Goal: Task Accomplishment & Management: Manage account settings

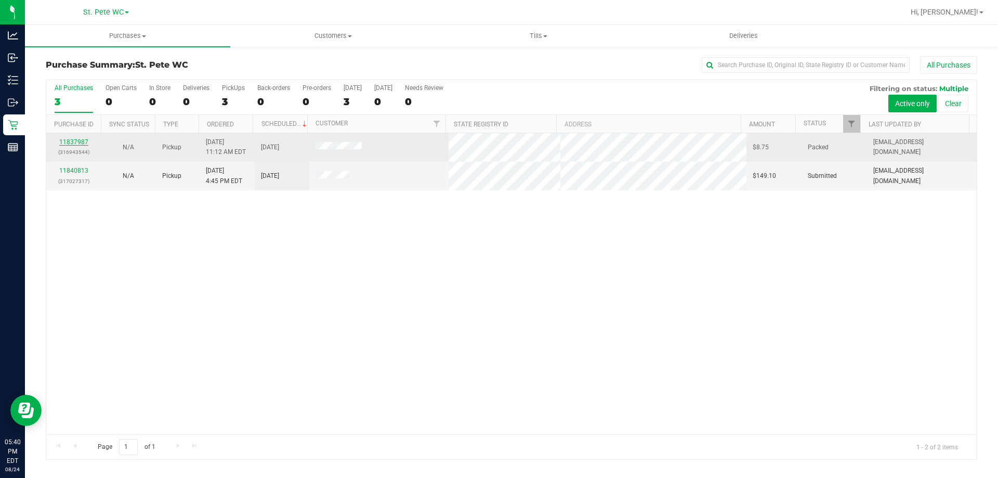
click at [71, 140] on link "11837987" at bounding box center [73, 141] width 29 height 7
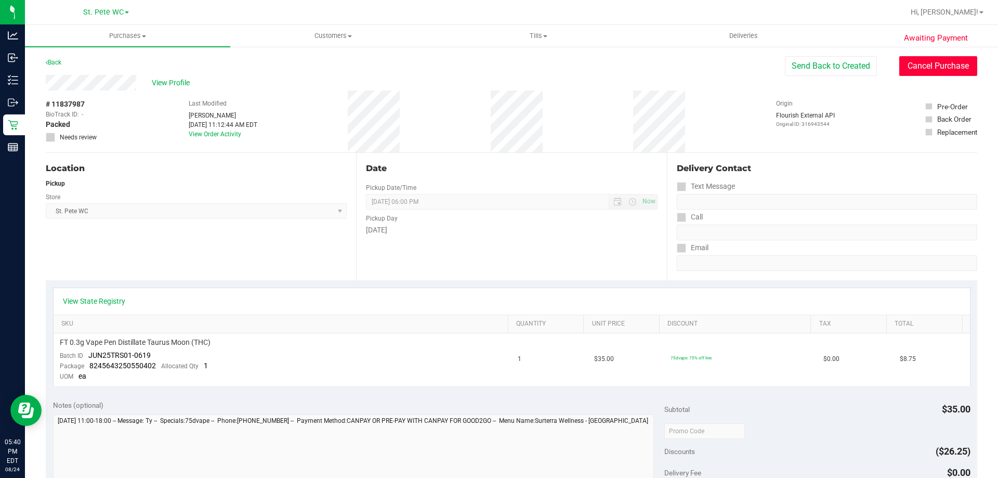
click at [931, 68] on button "Cancel Purchase" at bounding box center [939, 66] width 78 height 20
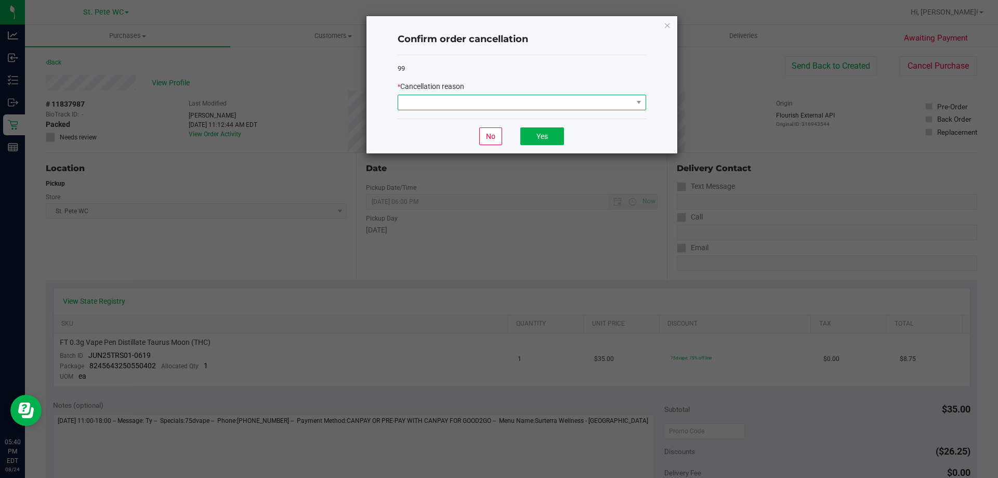
click at [575, 99] on span at bounding box center [515, 102] width 235 height 15
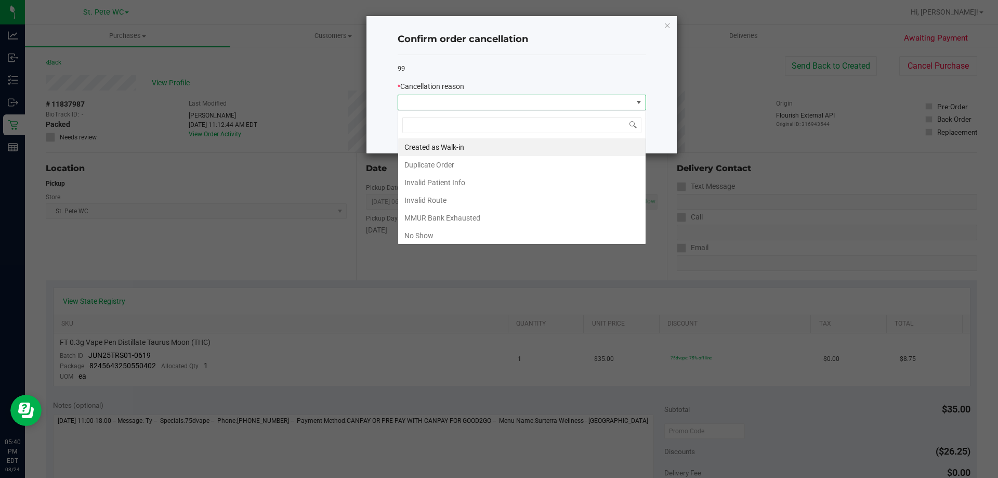
scroll to position [16, 249]
click at [456, 240] on li "No Show" at bounding box center [522, 236] width 248 height 18
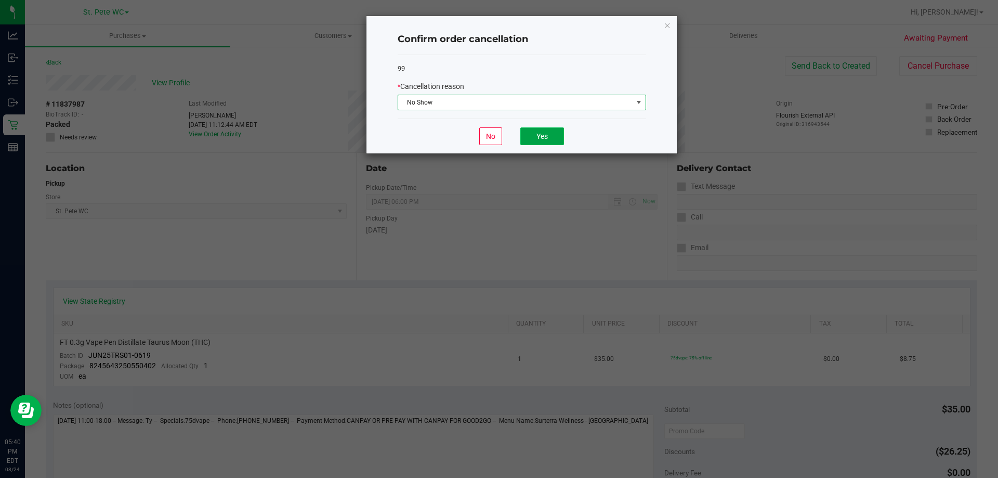
click at [549, 135] on button "Yes" at bounding box center [543, 136] width 44 height 18
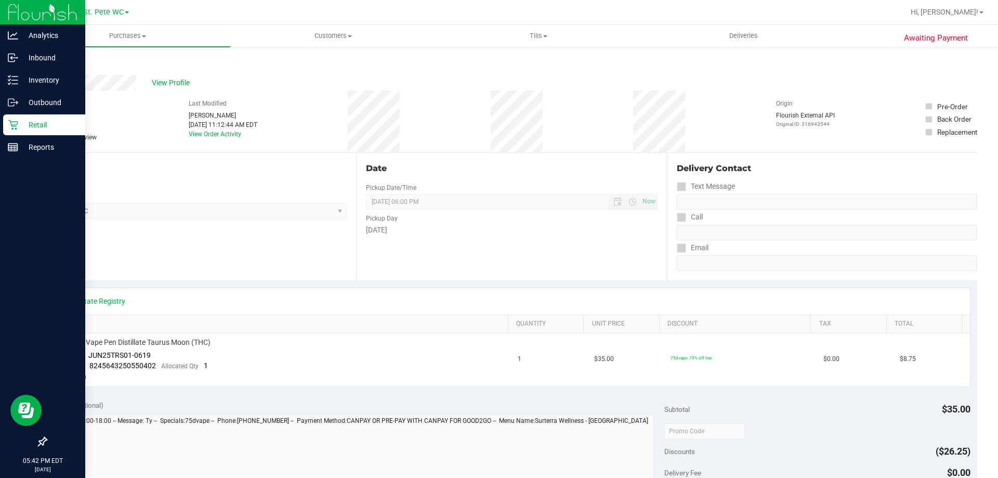
click at [15, 132] on div "Retail" at bounding box center [44, 124] width 82 height 21
